Goal: Check status: Check status

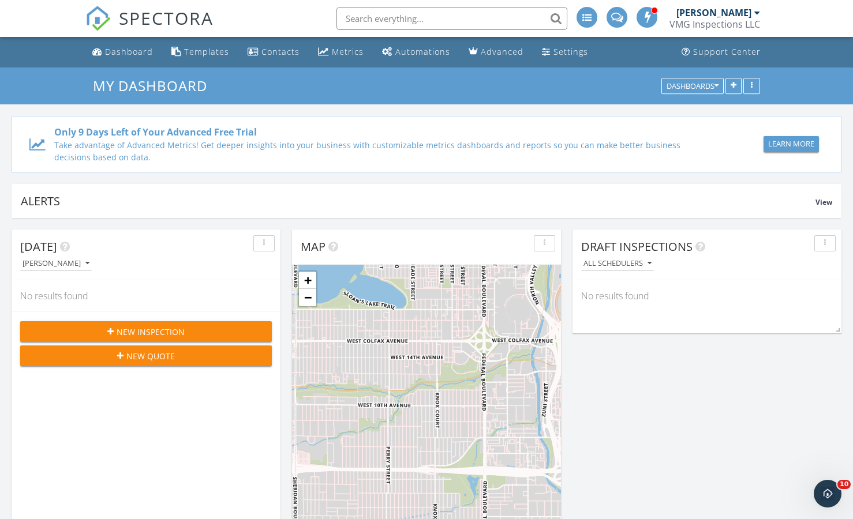
click at [755, 9] on div at bounding box center [757, 12] width 6 height 9
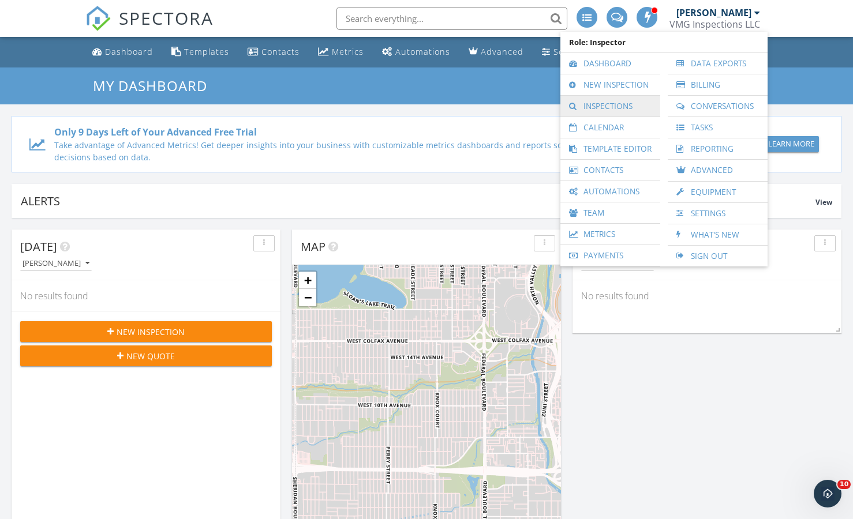
click at [623, 98] on link "Inspections" at bounding box center [610, 106] width 88 height 21
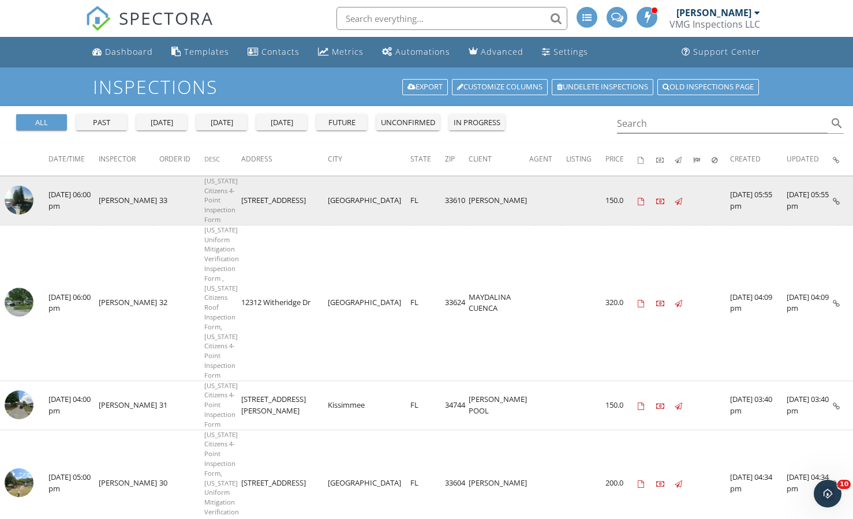
click at [77, 204] on td "[DATE] 06:00 pm" at bounding box center [73, 200] width 50 height 49
click at [17, 207] on img at bounding box center [19, 200] width 29 height 29
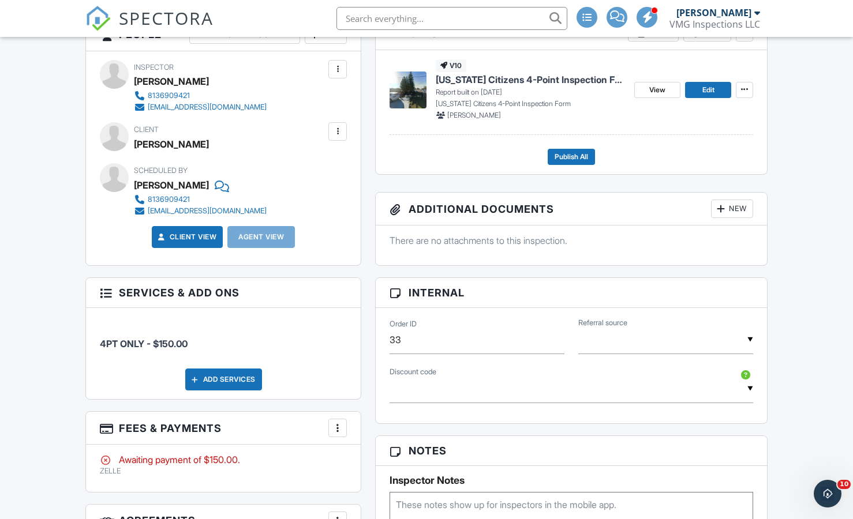
scroll to position [428, 0]
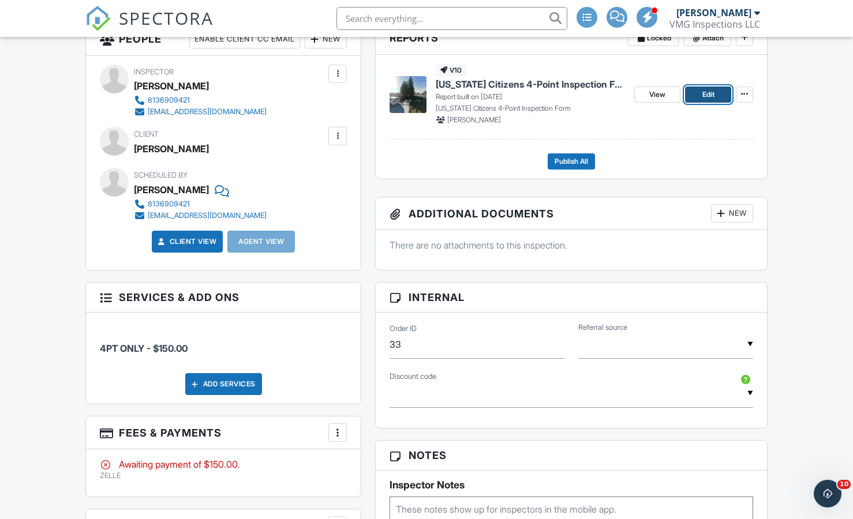
click at [706, 100] on span "Edit" at bounding box center [708, 95] width 12 height 12
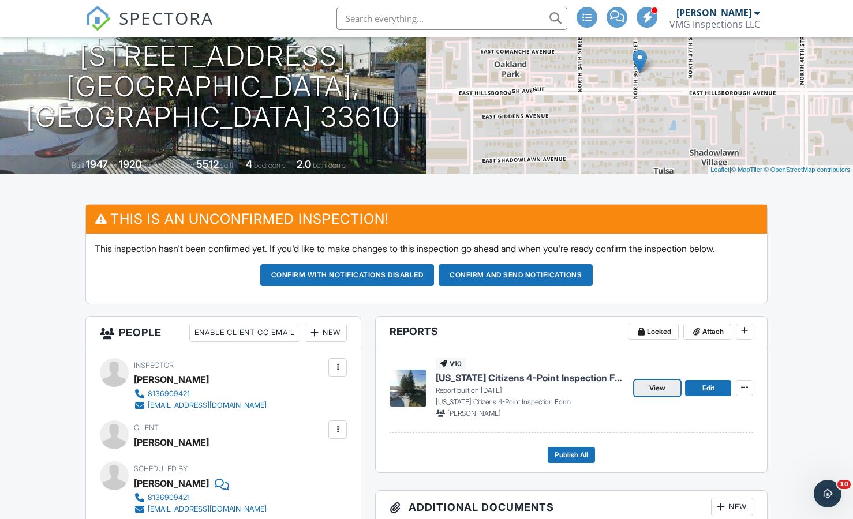
click at [647, 392] on link "View" at bounding box center [657, 388] width 46 height 16
